Goal: Check status: Check status

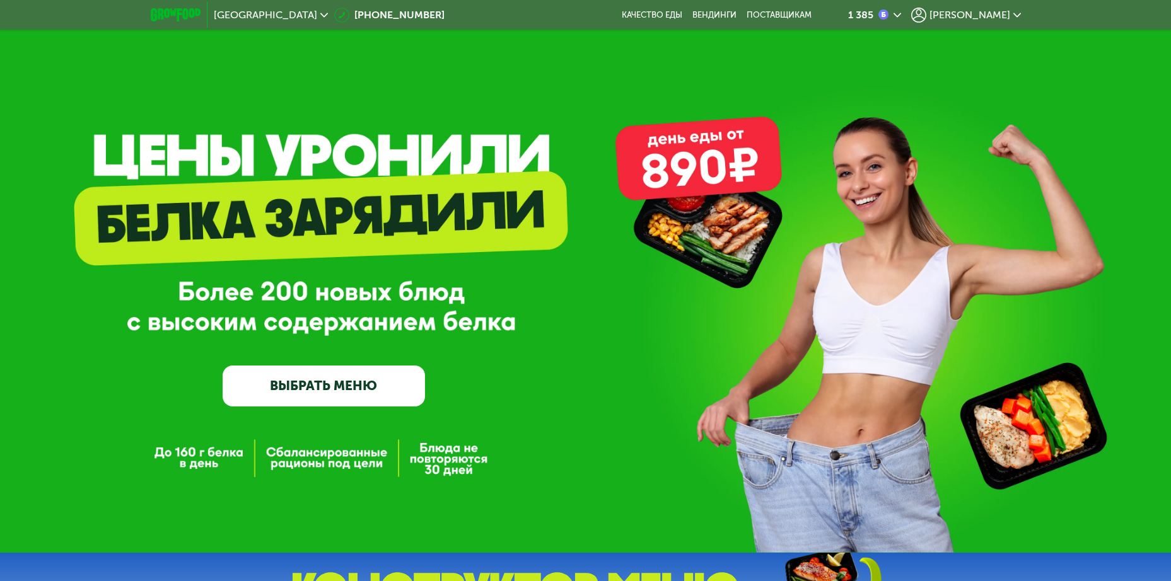
click at [998, 14] on span "[PERSON_NAME]" at bounding box center [969, 15] width 81 height 10
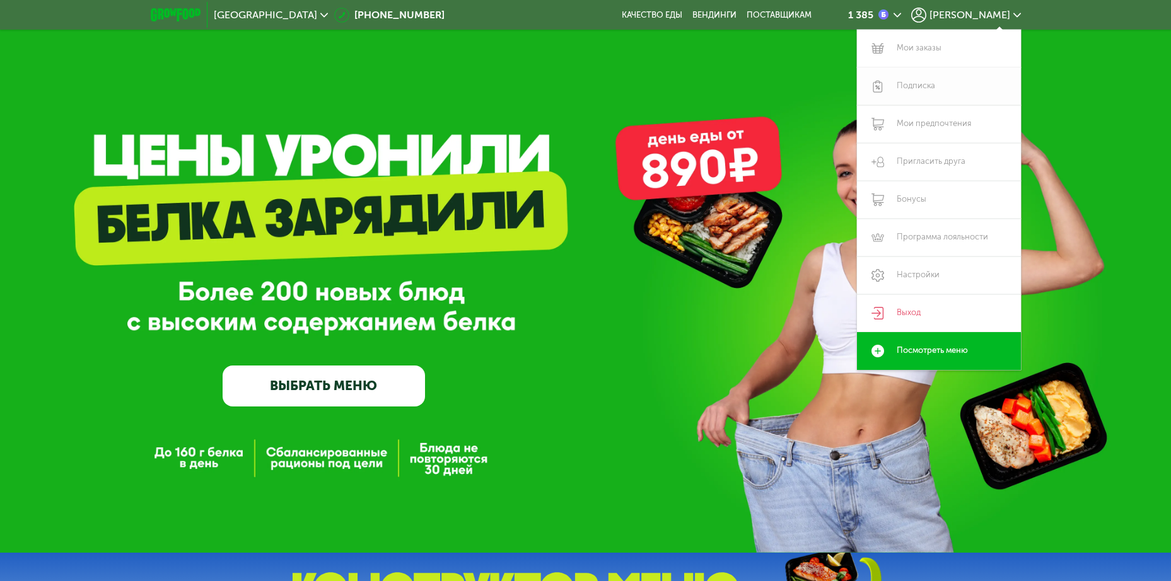
click at [912, 87] on link "Подписка" at bounding box center [939, 86] width 164 height 38
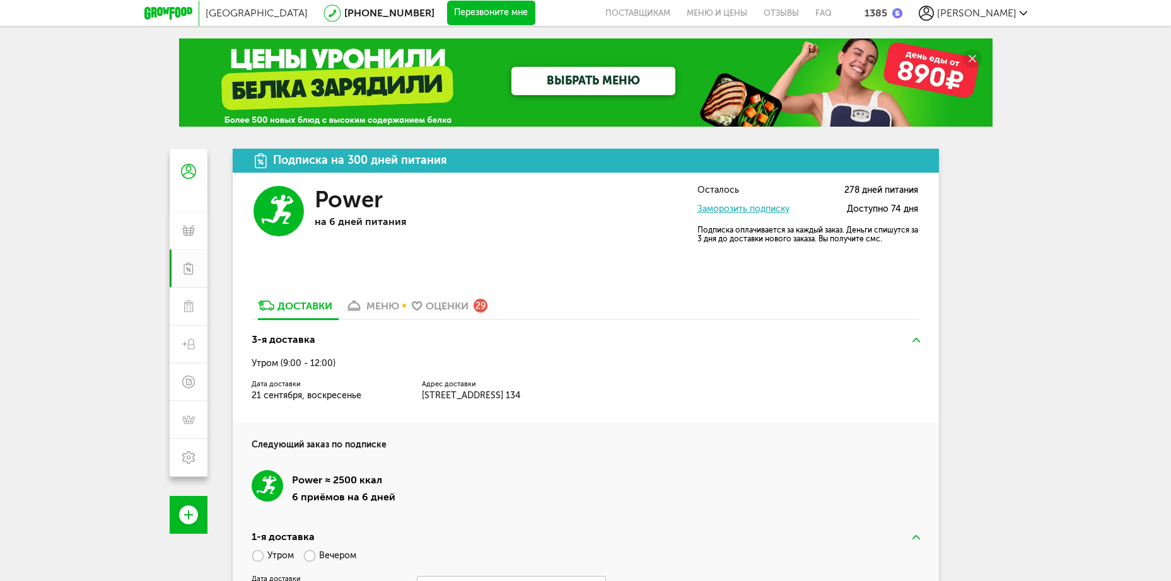
click at [390, 306] on div "меню" at bounding box center [382, 306] width 33 height 12
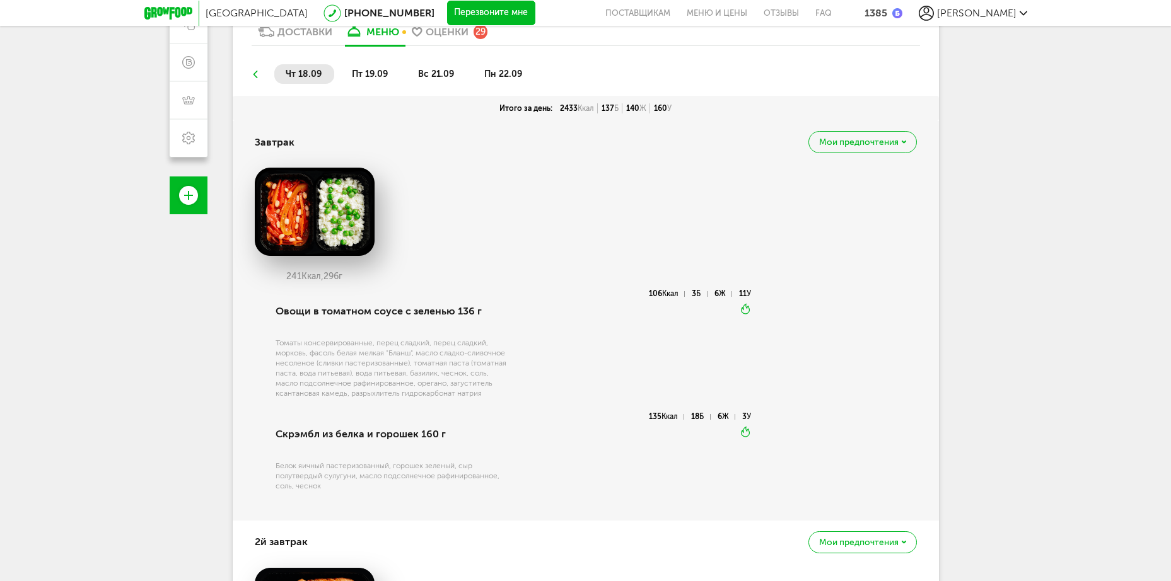
scroll to position [312, 0]
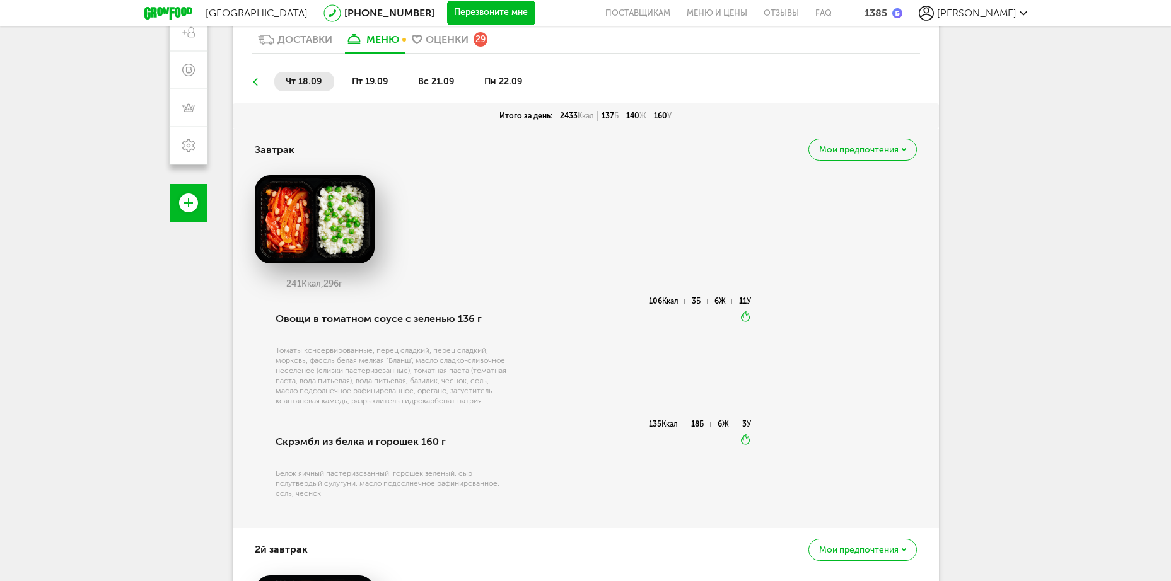
click at [369, 84] on span "пт 19.09" at bounding box center [370, 81] width 36 height 11
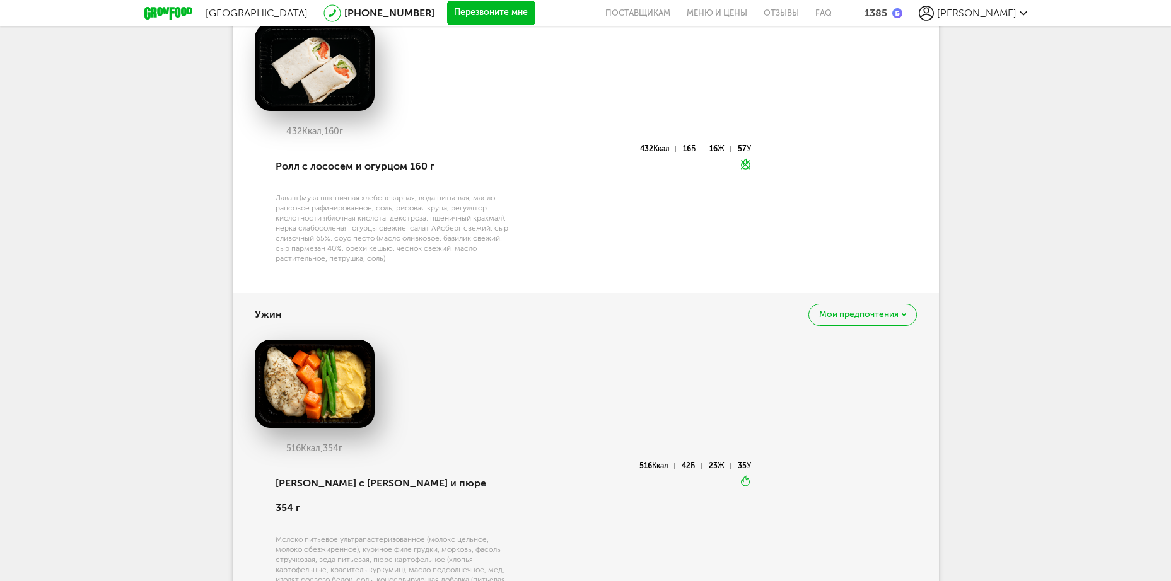
scroll to position [1371, 0]
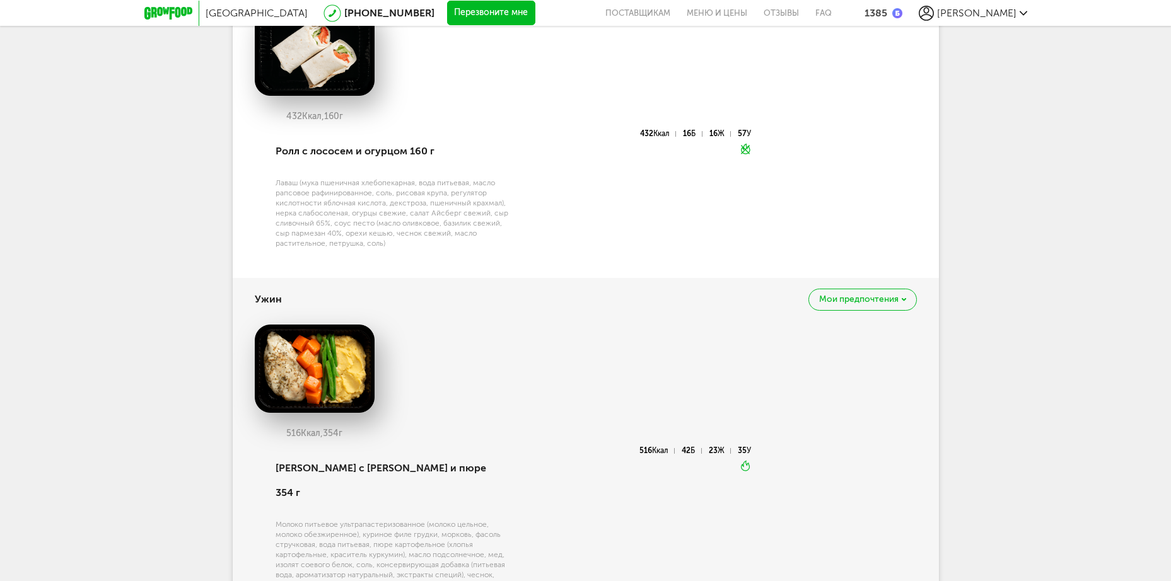
click at [419, 519] on div "Молоко питьевое ультрапастеризованное (молоко цельное, молоко обезжиренное), ку…" at bounding box center [393, 559] width 236 height 81
drag, startPoint x: 419, startPoint y: 496, endPoint x: 380, endPoint y: 496, distance: 38.5
click at [381, 519] on div "Молоко питьевое ультрапастеризованное (молоко цельное, молоко обезжиренное), ку…" at bounding box center [393, 559] width 236 height 81
click at [294, 519] on div "Молоко питьевое ультрапастеризованное (молоко цельное, молоко обезжиренное), ку…" at bounding box center [393, 559] width 236 height 81
drag, startPoint x: 294, startPoint y: 501, endPoint x: 392, endPoint y: 509, distance: 98.6
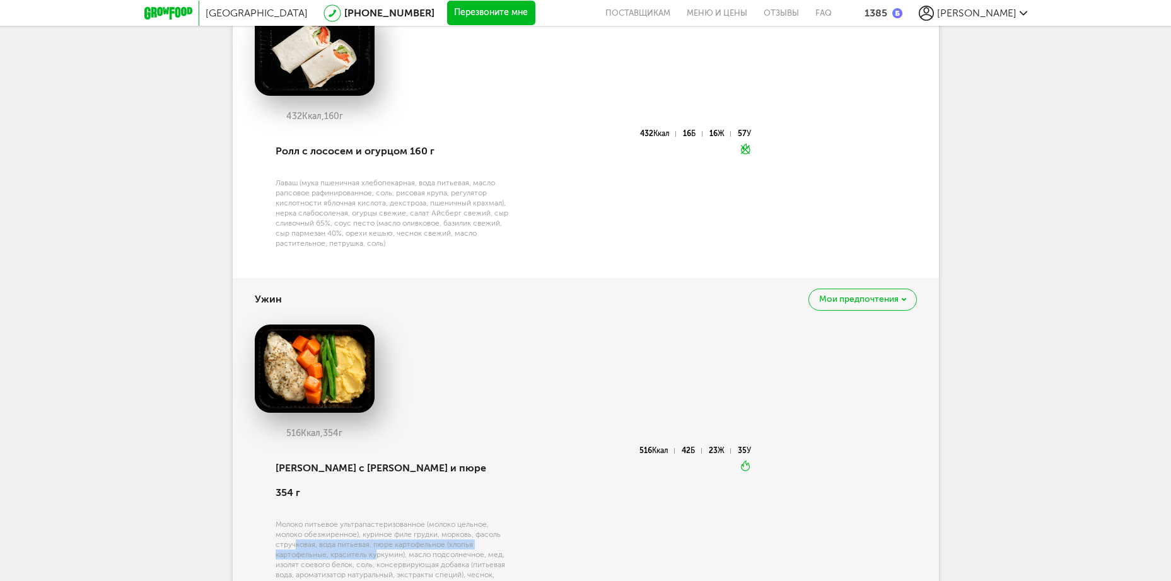
click at [379, 519] on div "Молоко питьевое ультрапастеризованное (молоко цельное, молоко обезжиренное), ку…" at bounding box center [393, 559] width 236 height 81
click at [453, 519] on div "Молоко питьевое ультрапастеризованное (молоко цельное, молоко обезжиренное), ку…" at bounding box center [393, 559] width 236 height 81
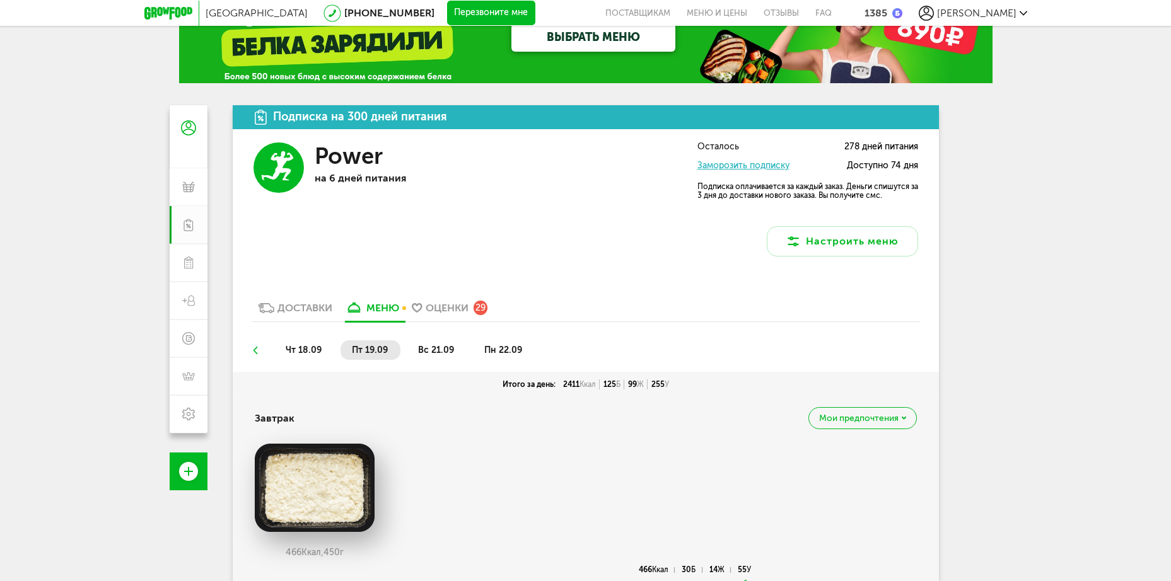
scroll to position [42, 0]
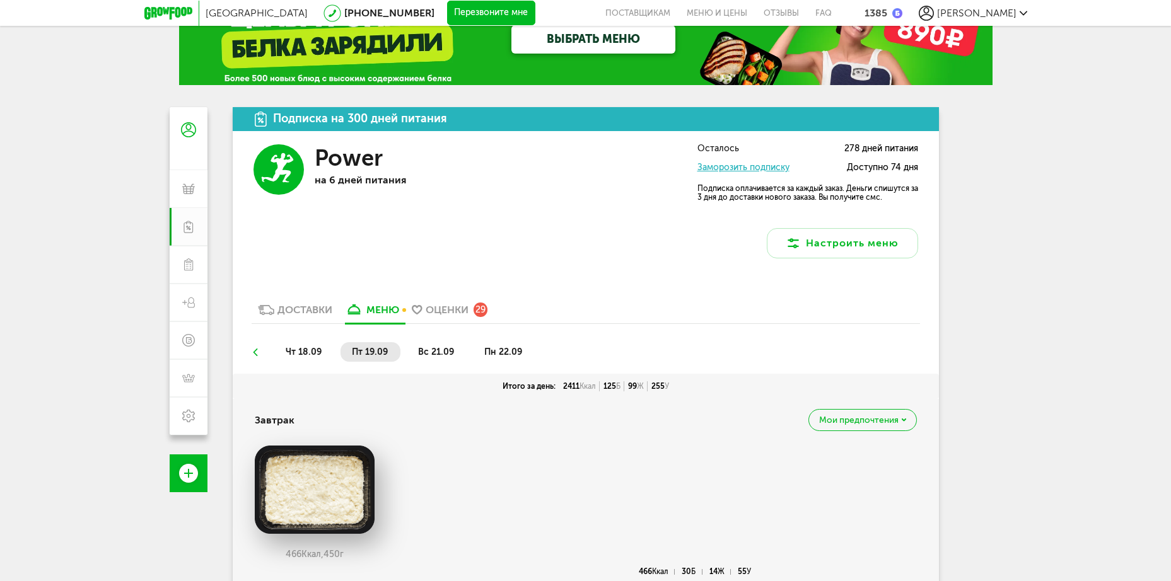
click at [446, 352] on span "вс 21.09" at bounding box center [436, 352] width 36 height 11
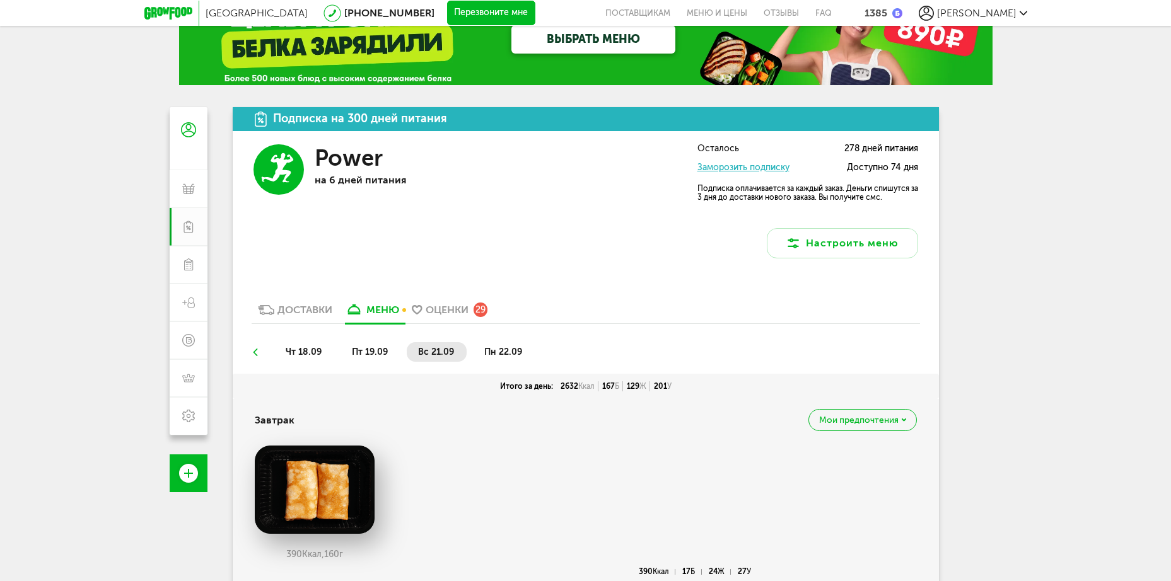
click at [495, 354] on span "пн 22.09" at bounding box center [503, 352] width 38 height 11
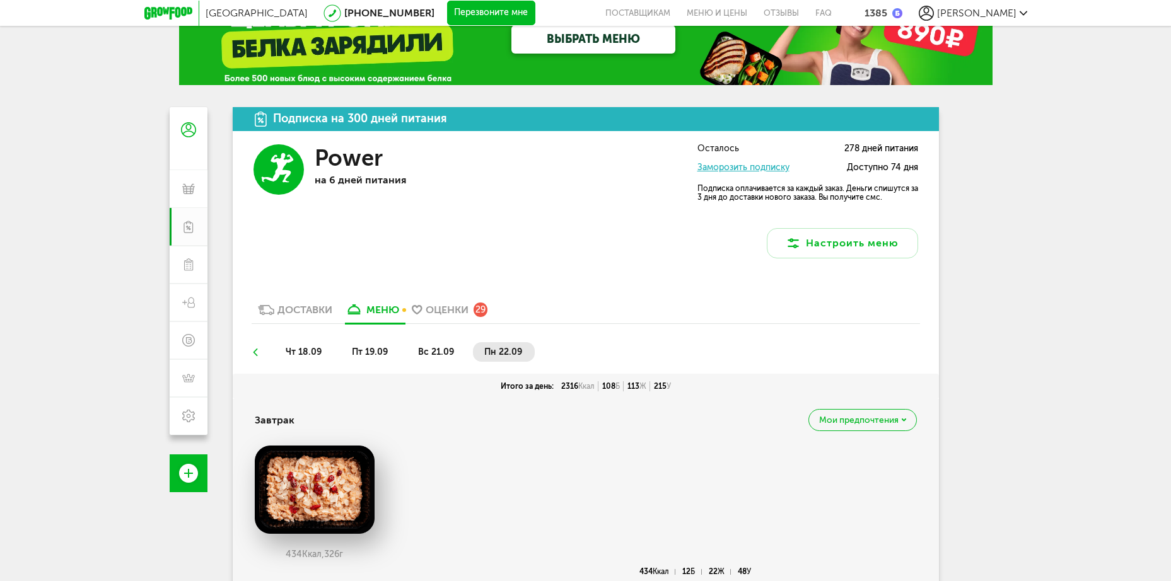
click at [441, 349] on span "вс 21.09" at bounding box center [436, 352] width 36 height 11
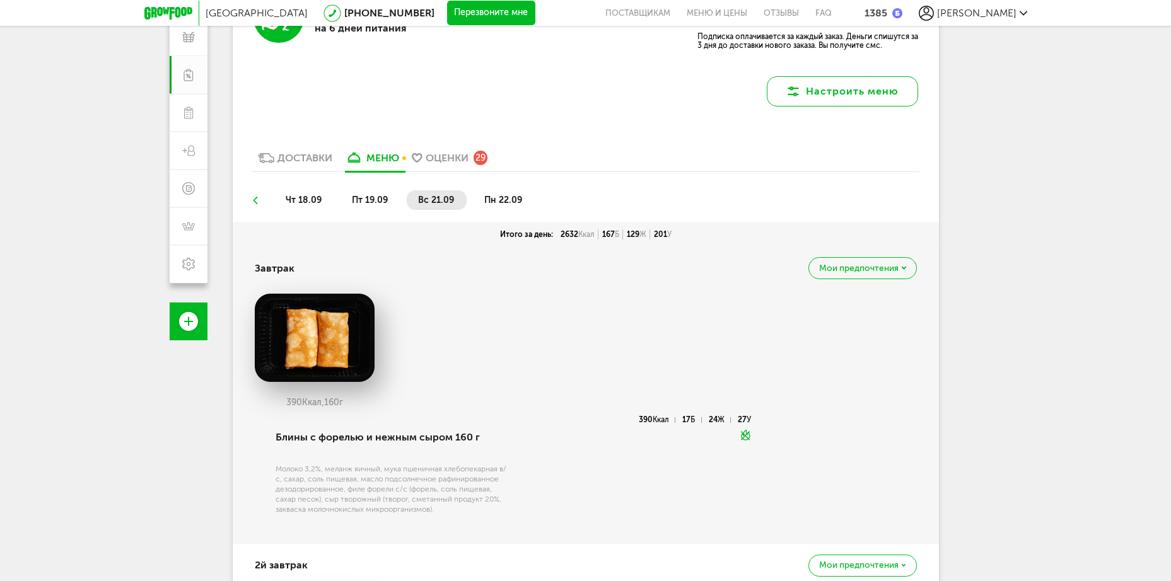
scroll to position [166, 0]
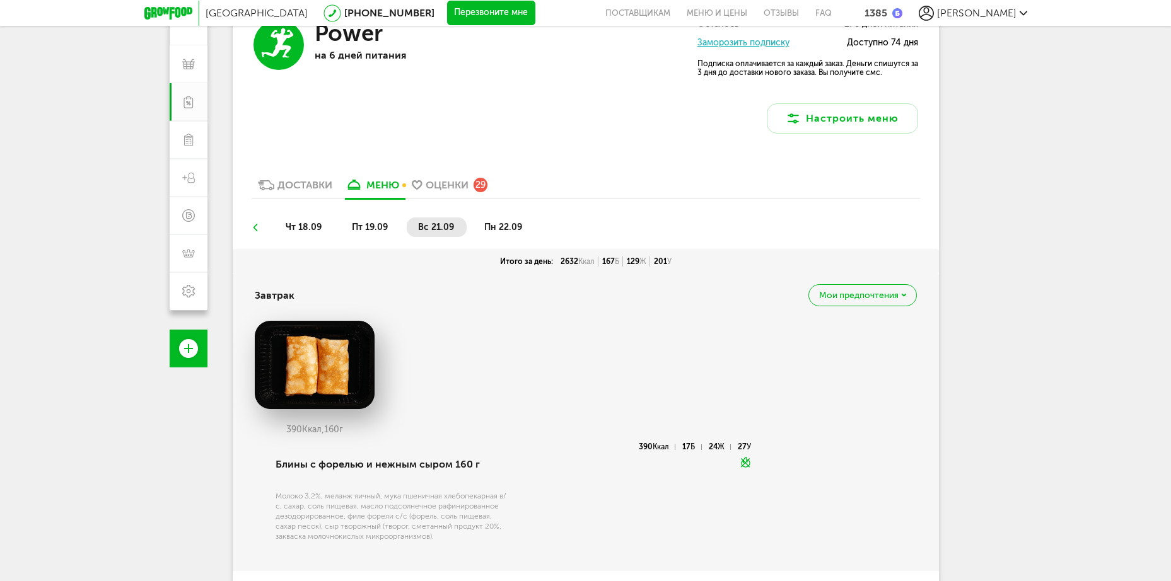
click at [498, 228] on span "пн 22.09" at bounding box center [503, 227] width 38 height 11
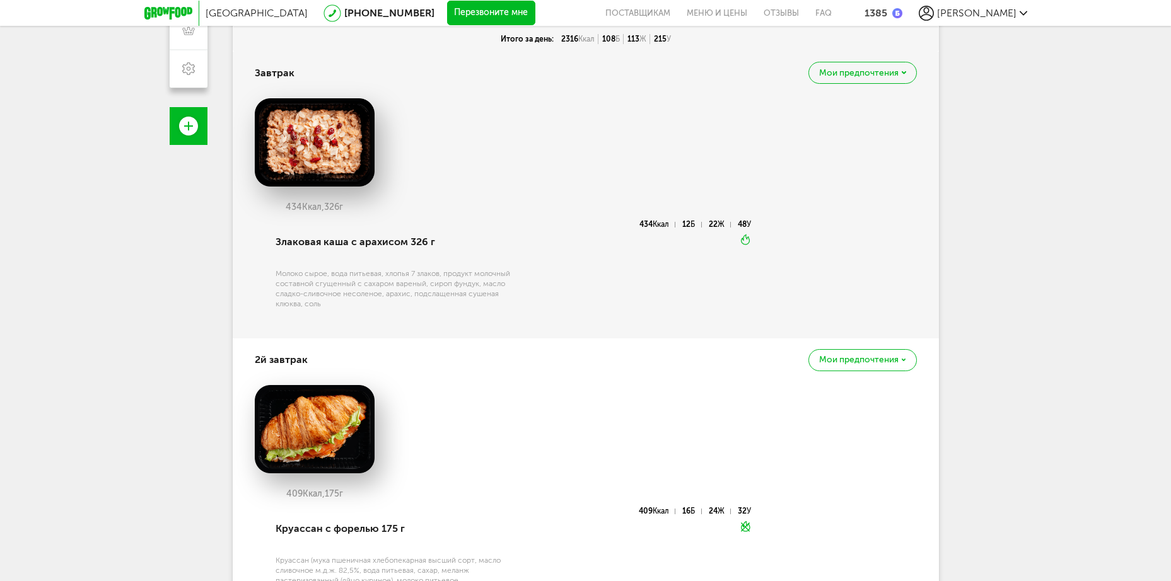
scroll to position [391, 0]
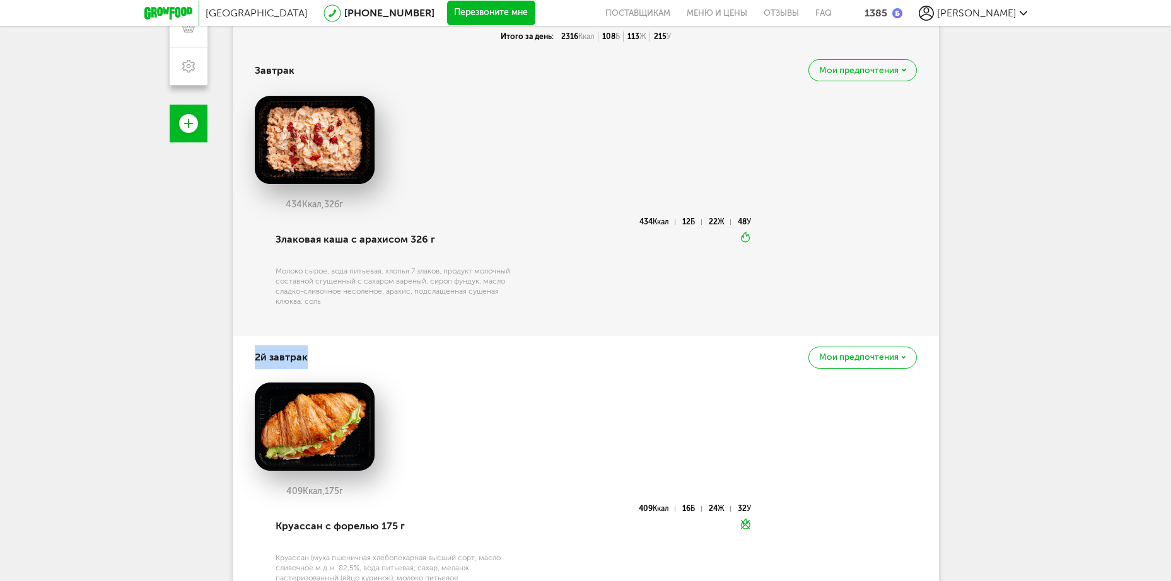
drag, startPoint x: 253, startPoint y: 354, endPoint x: 365, endPoint y: 364, distance: 112.7
click at [365, 364] on div "2й завтрак Мои предпочтения 409 Ккал, 175 г Круассан с форелью 175 г Круассан (…" at bounding box center [586, 494] width 706 height 317
click at [499, 378] on div "2й завтрак Мои предпочтения" at bounding box center [586, 357] width 662 height 43
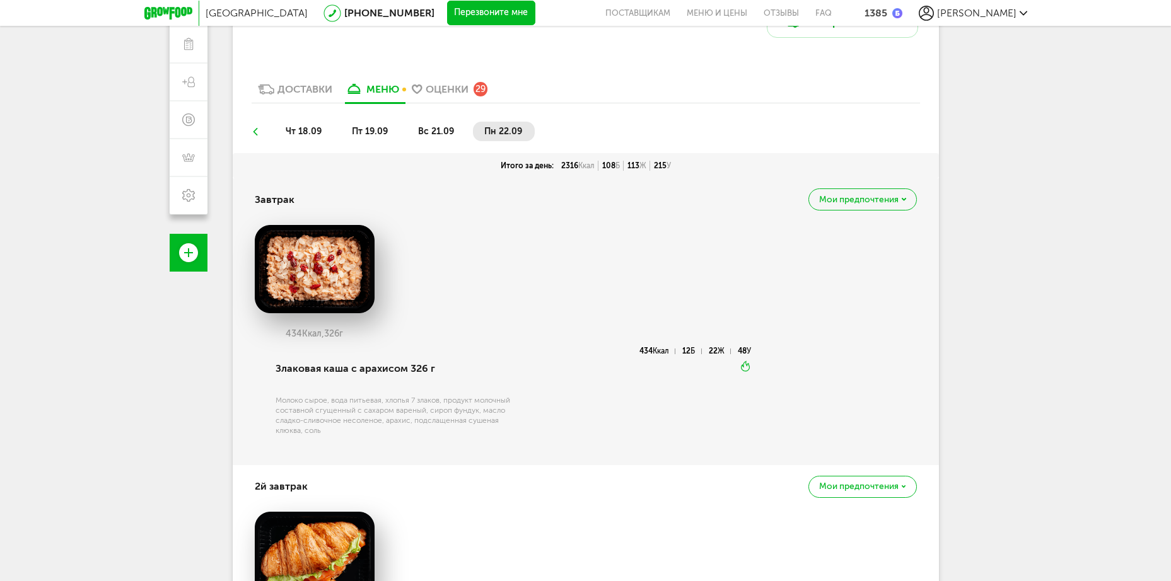
scroll to position [246, 0]
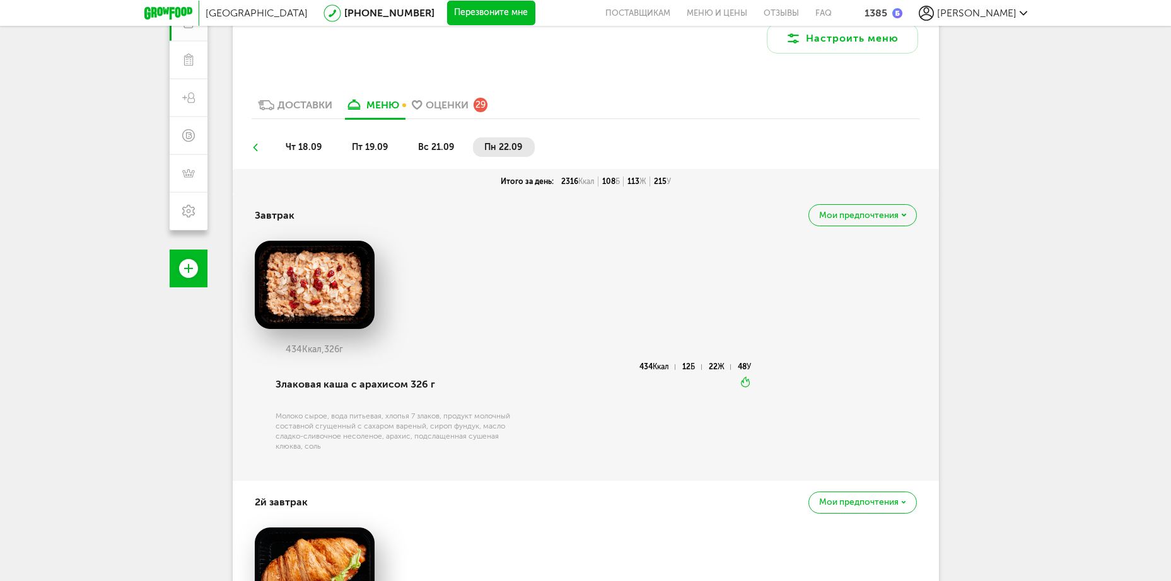
click at [299, 102] on div "Доставки" at bounding box center [304, 105] width 55 height 12
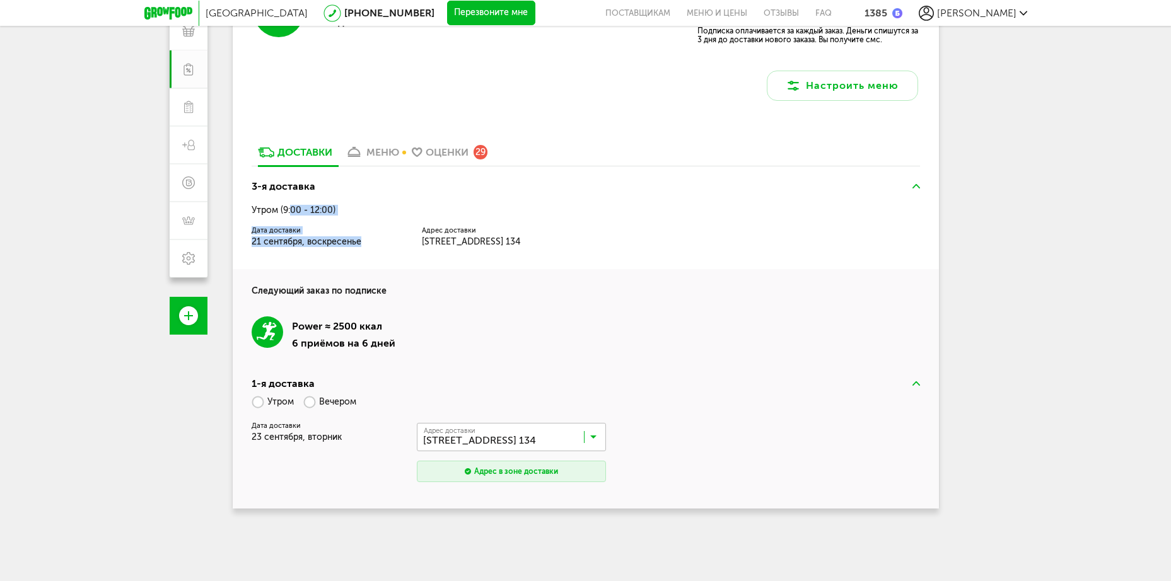
click at [361, 252] on div "3-я доставка Утром (9:00 - 12:00) Дата доставки 21 сентября, воскресенье Адрес …" at bounding box center [586, 221] width 706 height 97
click at [466, 228] on label "Адрес доставки" at bounding box center [507, 231] width 170 height 6
drag, startPoint x: 466, startPoint y: 228, endPoint x: 471, endPoint y: 262, distance: 34.4
click at [471, 262] on div "3-я доставка Утром (9:00 - 12:00) Дата доставки 21 сентября, воскресенье Адрес …" at bounding box center [586, 221] width 706 height 97
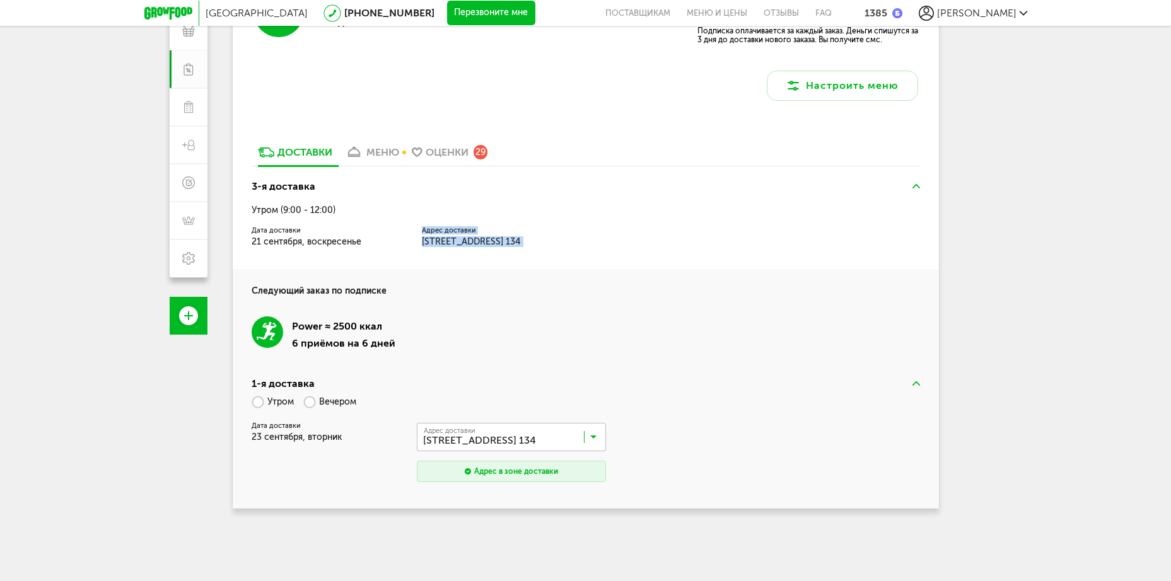
click at [461, 238] on span "Балашиха, микрорайон Янтарный, Кольцевая улица, 20, кв. 134" at bounding box center [471, 241] width 99 height 11
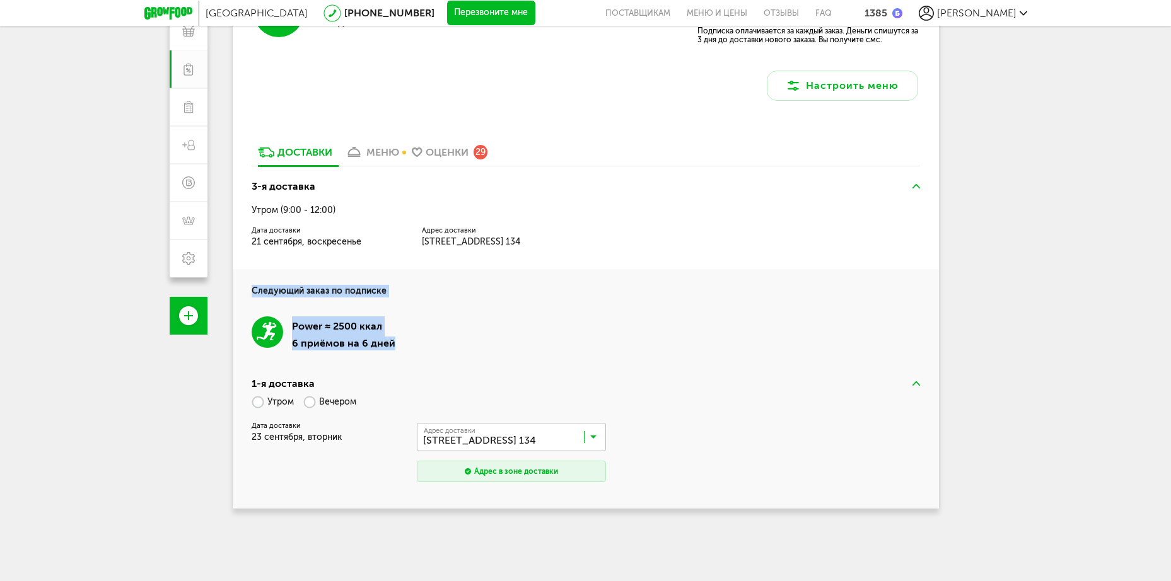
drag, startPoint x: 424, startPoint y: 359, endPoint x: 243, endPoint y: 296, distance: 191.0
click at [239, 296] on div "Следующий заказ по подписке Power ≈ 2500 ккал 6 приёмов на 6 дней" at bounding box center [586, 319] width 706 height 100
click at [557, 298] on h4 "Следующий заказ по подписке" at bounding box center [586, 283] width 668 height 28
drag, startPoint x: 557, startPoint y: 306, endPoint x: 557, endPoint y: 359, distance: 53.0
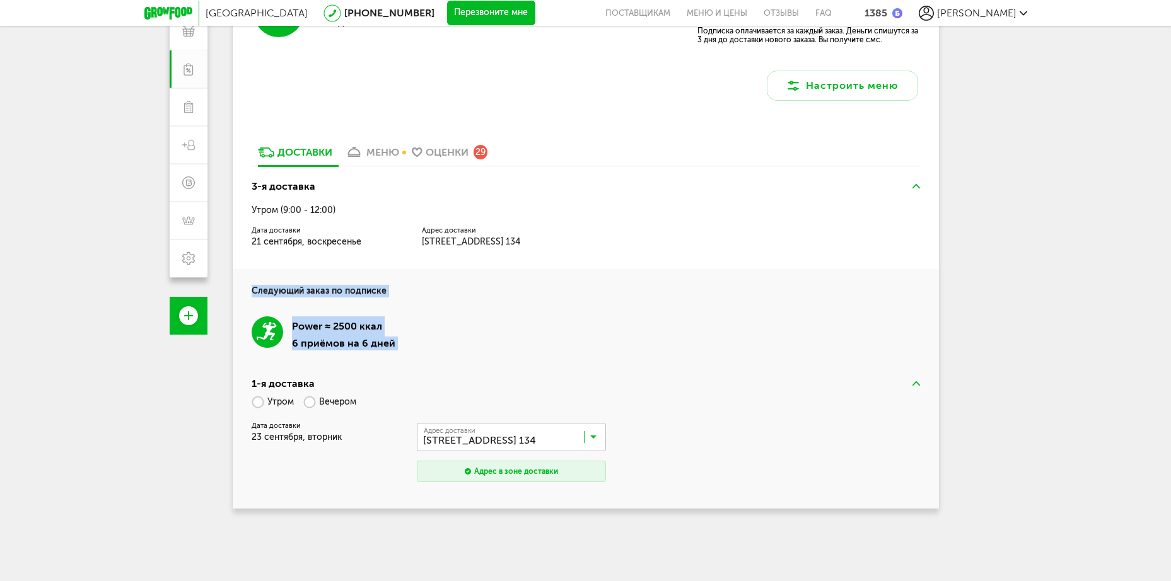
click at [557, 359] on div "Следующий заказ по подписке Power ≈ 2500 ккал 6 приёмов на 6 дней" at bounding box center [586, 319] width 706 height 100
click at [552, 323] on div "Power ≈ 2500 ккал 6 приёмов на 6 дней" at bounding box center [586, 334] width 668 height 72
